Goal: Information Seeking & Learning: Check status

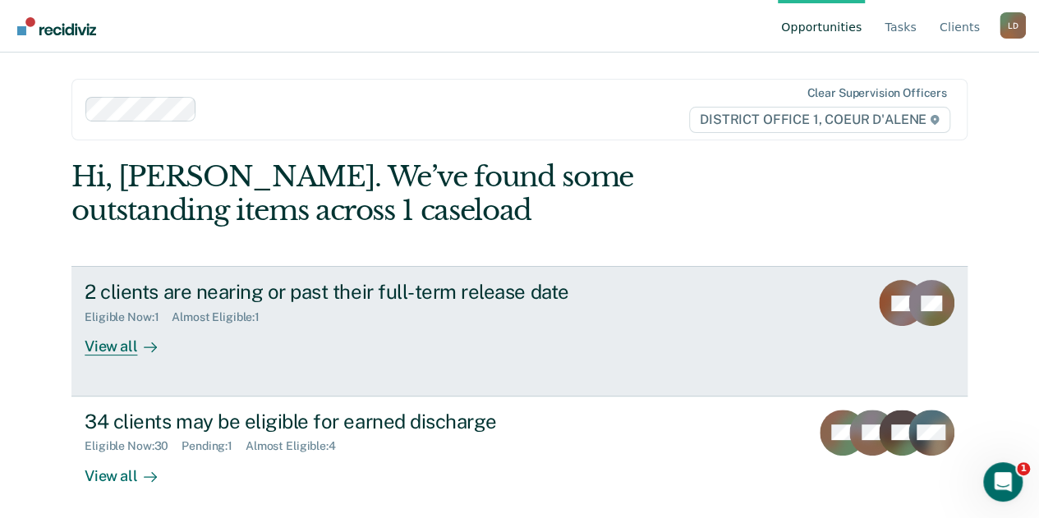
click at [120, 347] on div "View all" at bounding box center [131, 341] width 92 height 32
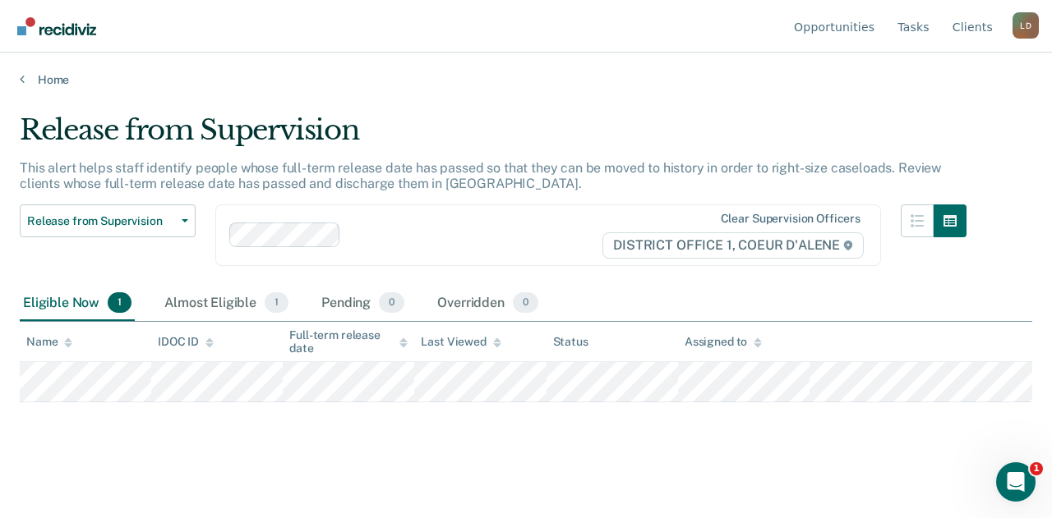
click at [408, 389] on tr at bounding box center [526, 382] width 1012 height 40
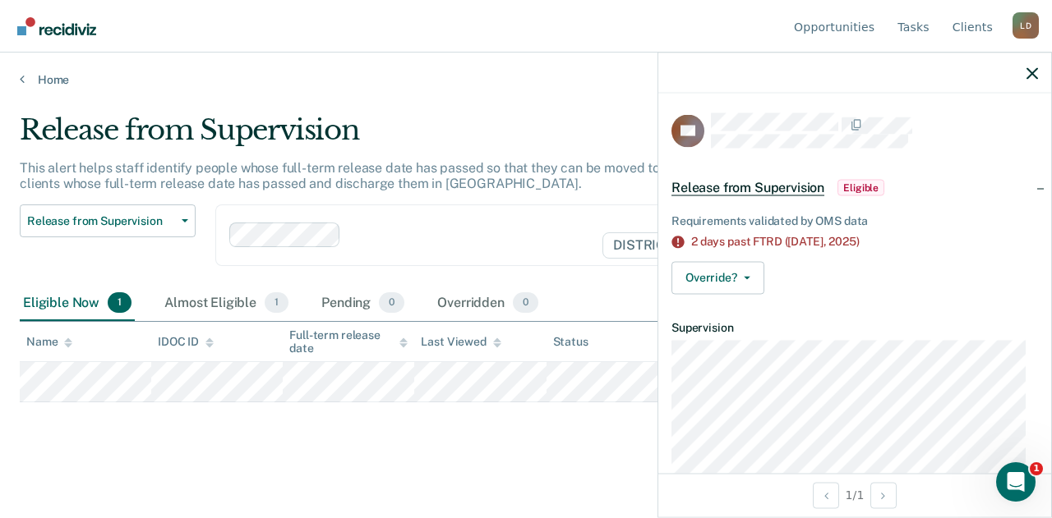
click at [311, 477] on main "Release from Supervision This alert helps staff identify people whose full-term…" at bounding box center [526, 300] width 1052 height 426
click at [237, 300] on div "Almost Eligible 1" at bounding box center [226, 304] width 131 height 36
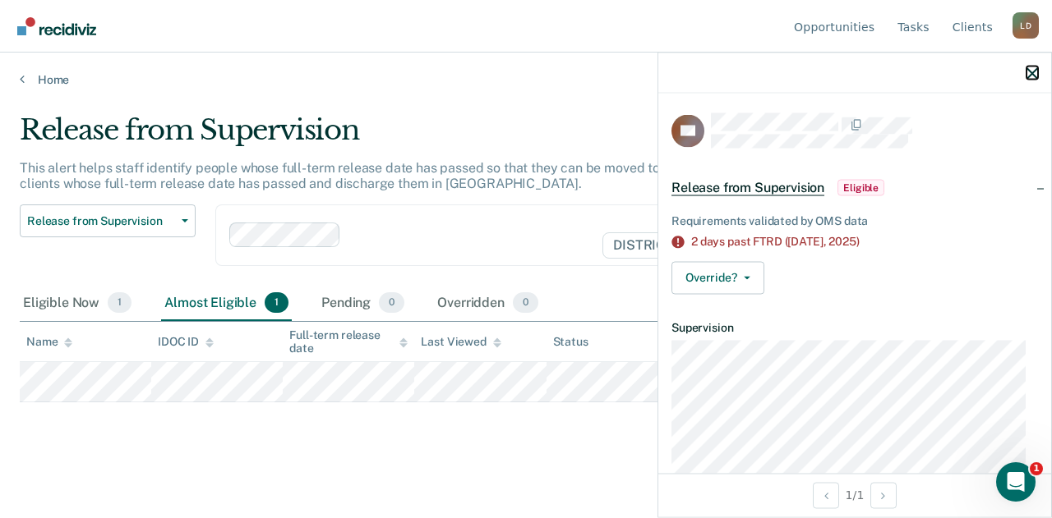
click at [1031, 68] on icon "button" at bounding box center [1032, 73] width 12 height 12
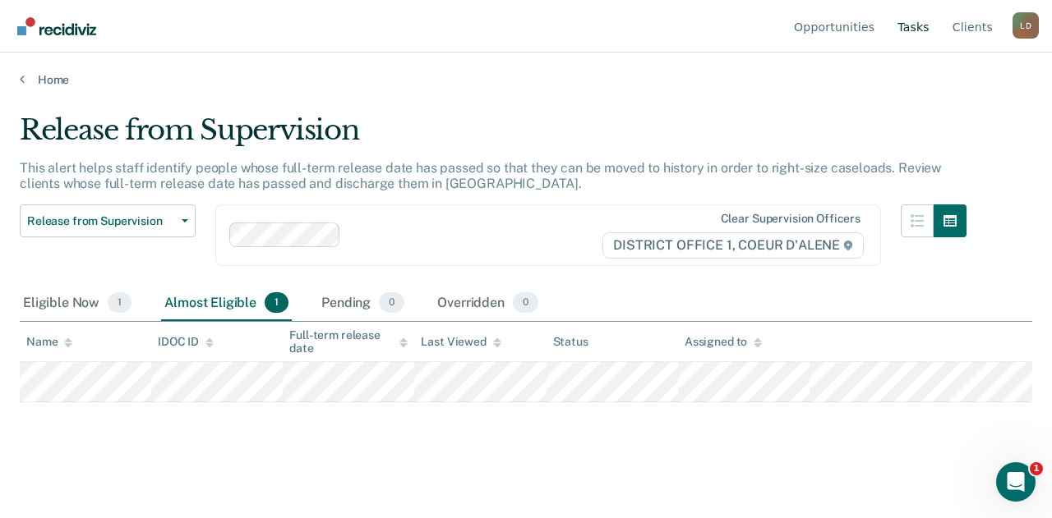
click at [930, 29] on link "Tasks" at bounding box center [913, 26] width 39 height 53
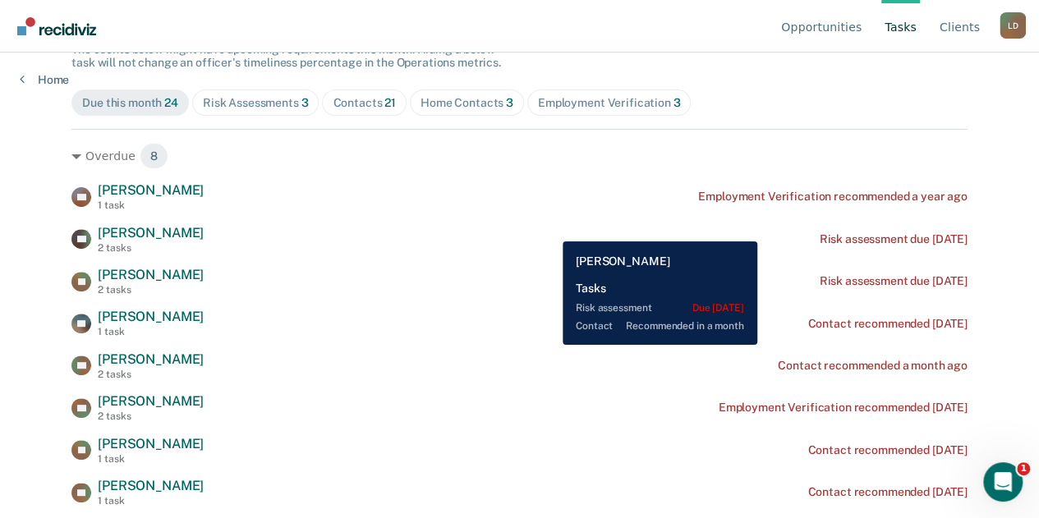
scroll to position [246, 0]
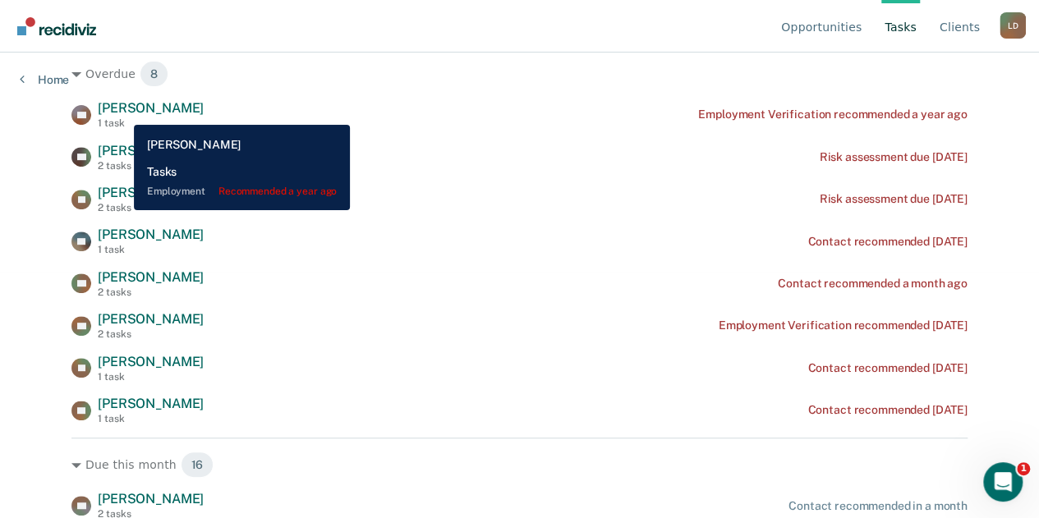
click at [122, 113] on span "[PERSON_NAME]" at bounding box center [151, 108] width 106 height 16
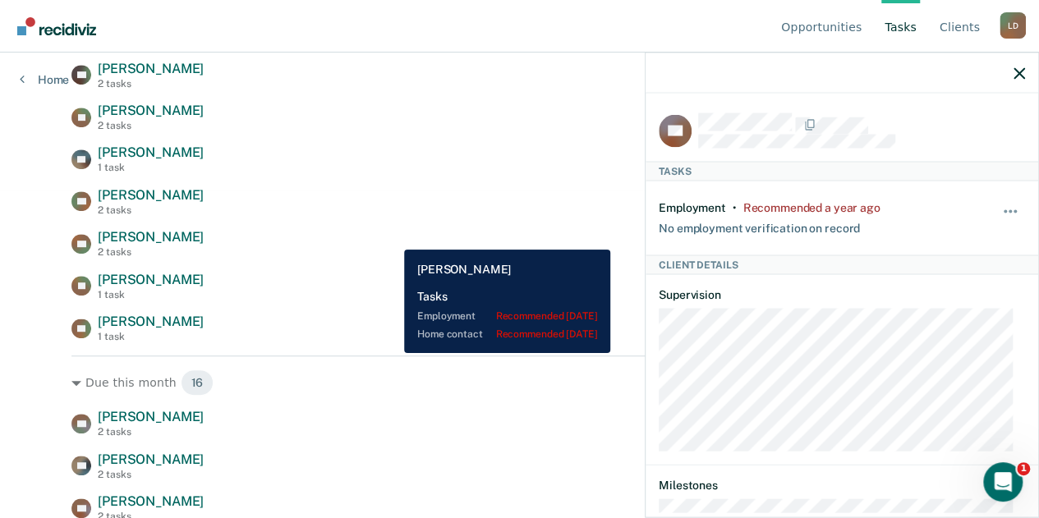
scroll to position [82, 0]
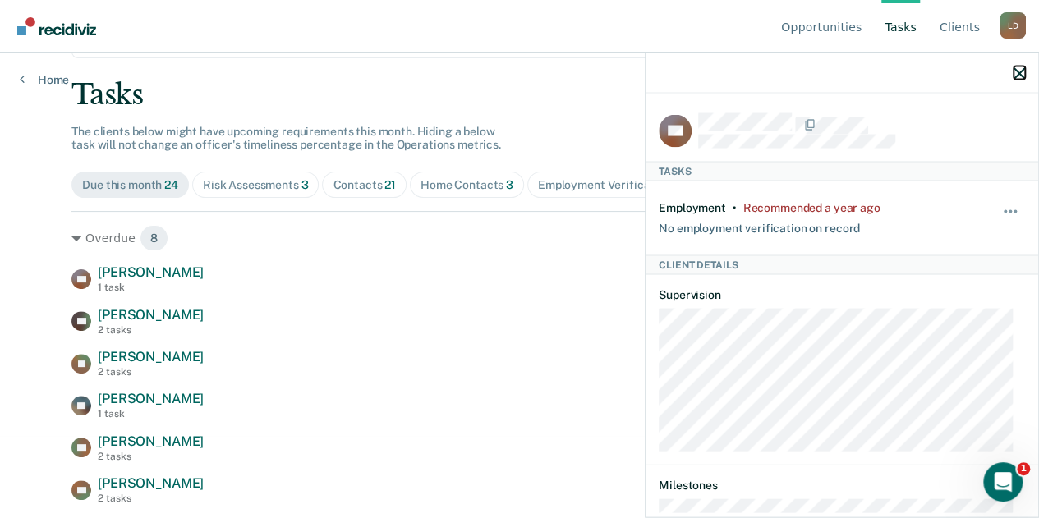
click at [1017, 73] on icon "button" at bounding box center [1020, 73] width 12 height 12
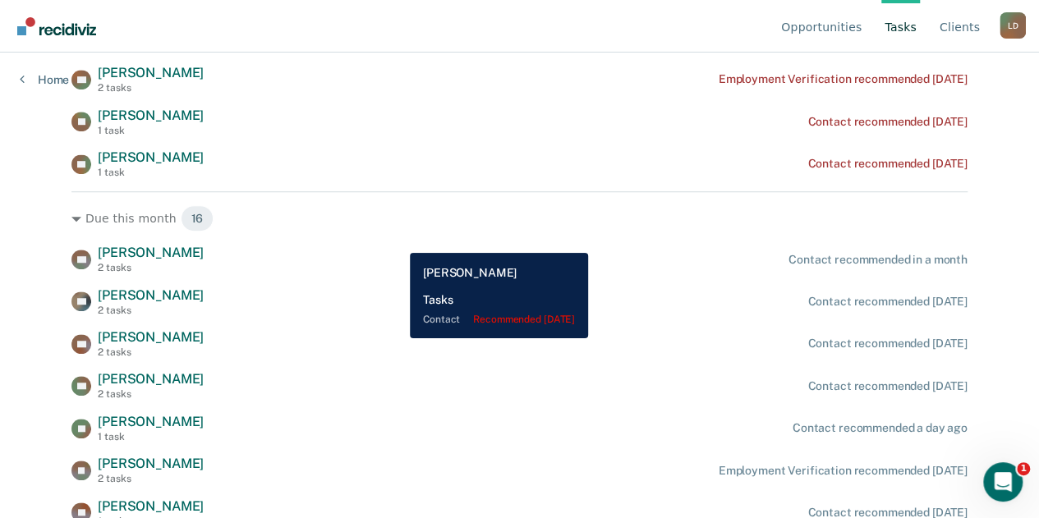
scroll to position [575, 0]
